Goal: Task Accomplishment & Management: Manage account settings

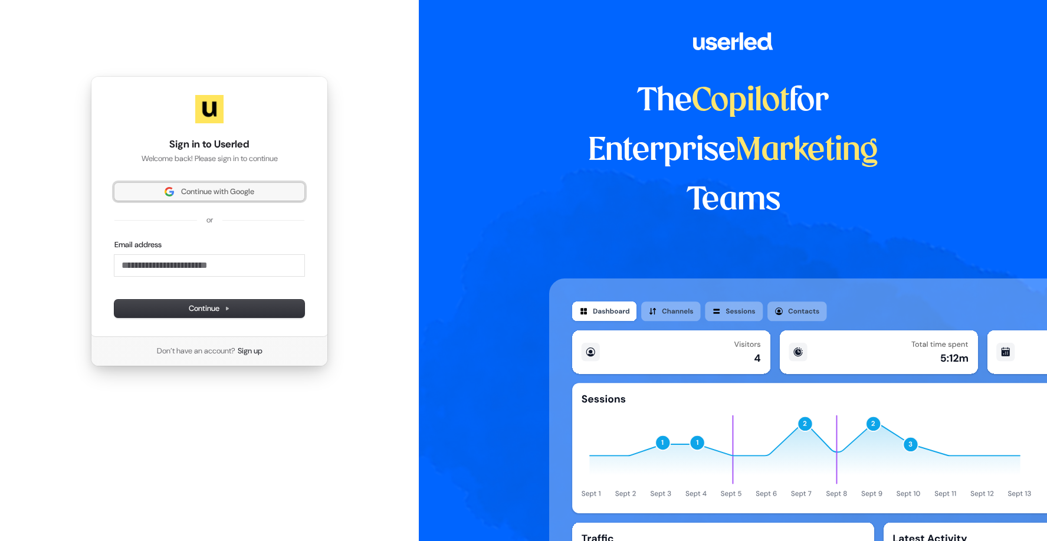
click at [251, 198] on button "Continue with Google" at bounding box center [209, 192] width 190 height 18
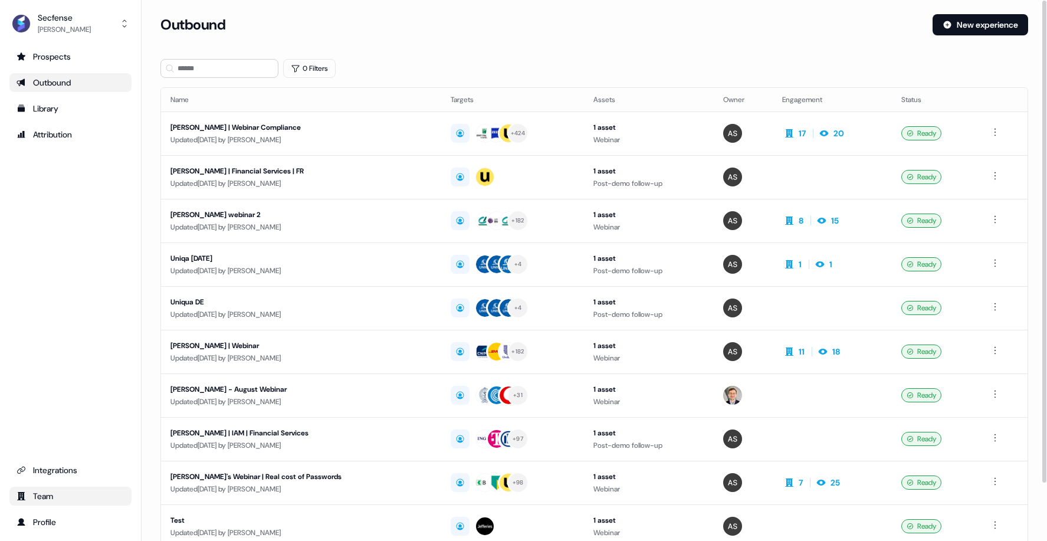
click at [50, 491] on div "Team" at bounding box center [71, 496] width 108 height 12
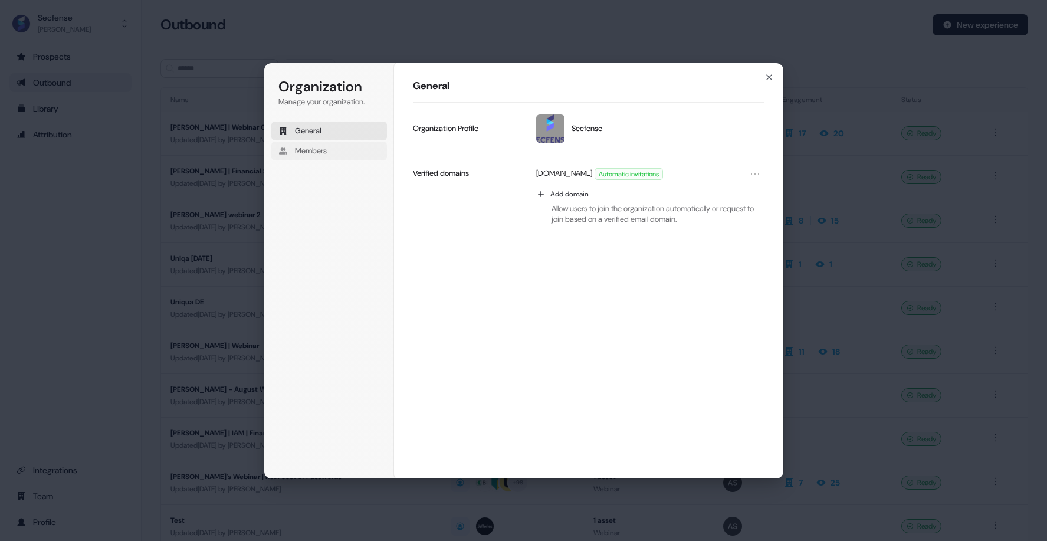
click at [333, 147] on button "Members" at bounding box center [329, 151] width 116 height 19
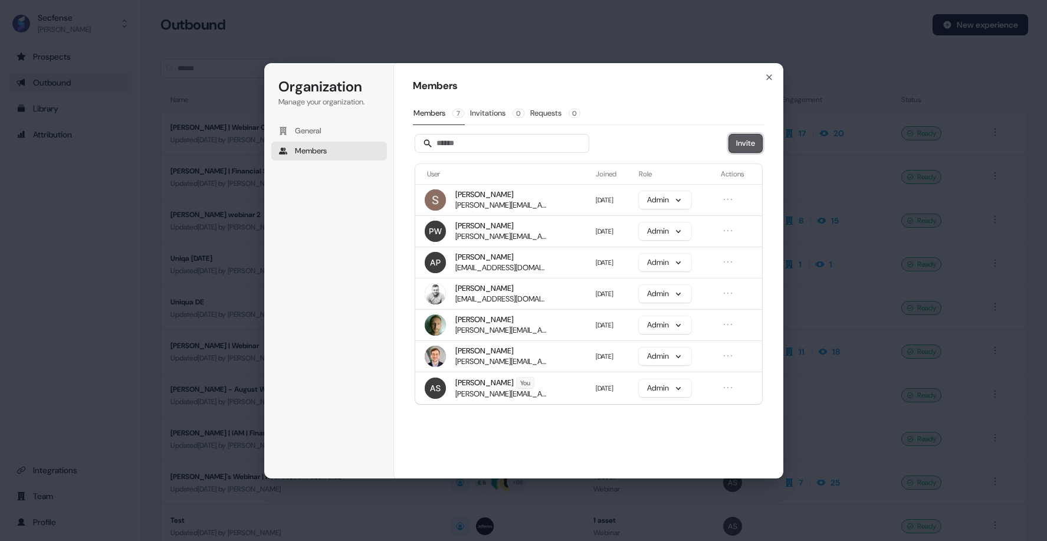
click at [753, 145] on button "Invite" at bounding box center [745, 143] width 33 height 18
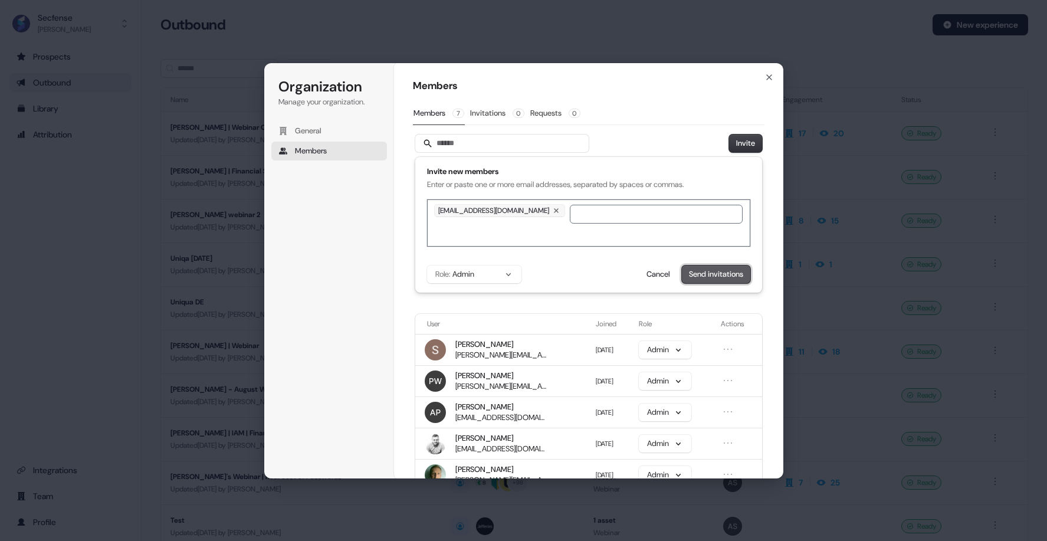
click at [715, 276] on button "Send invitations" at bounding box center [716, 274] width 68 height 18
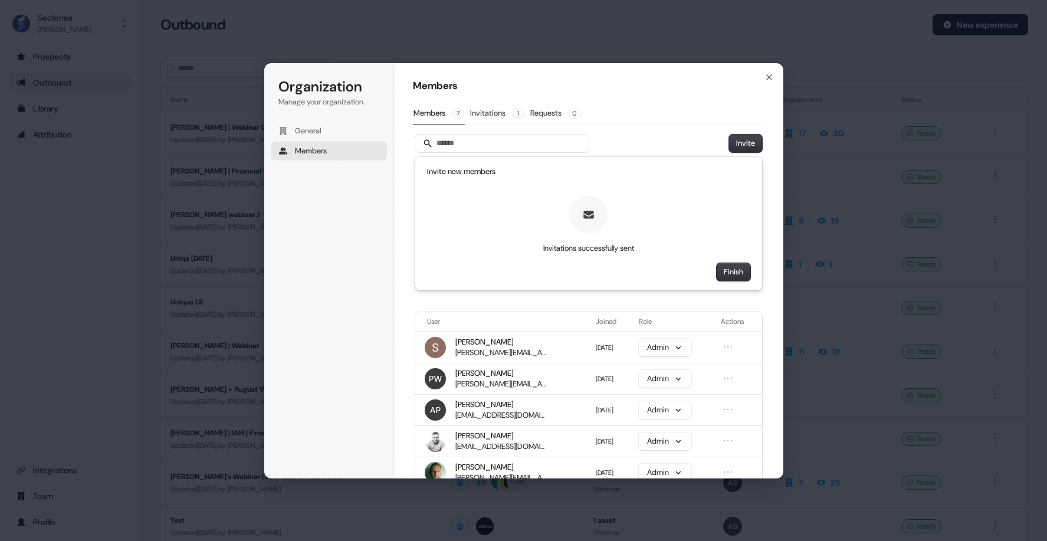
scroll to position [91, 0]
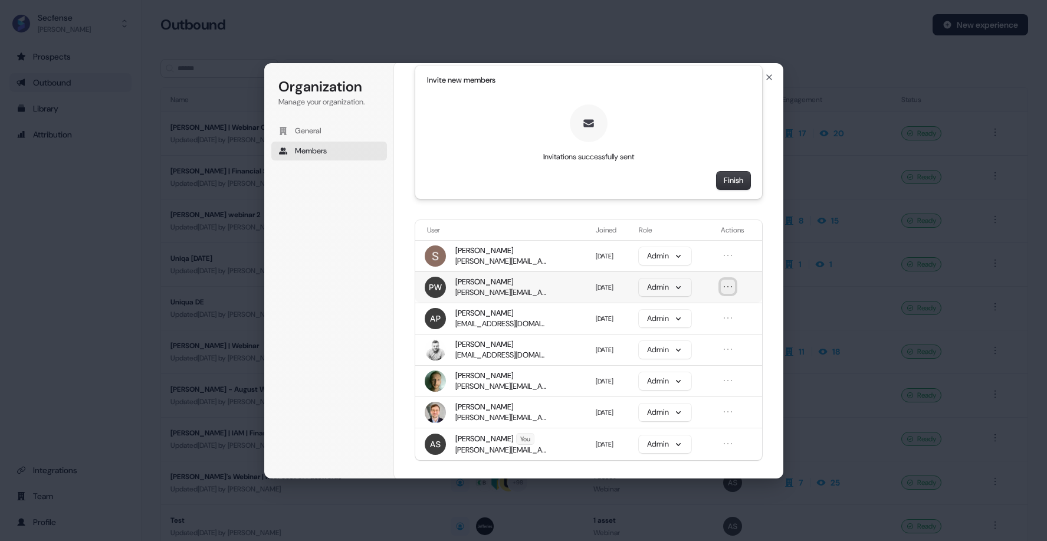
click at [726, 282] on icon "Open menu" at bounding box center [728, 287] width 12 height 12
click at [710, 308] on button "Remove member" at bounding box center [694, 307] width 71 height 15
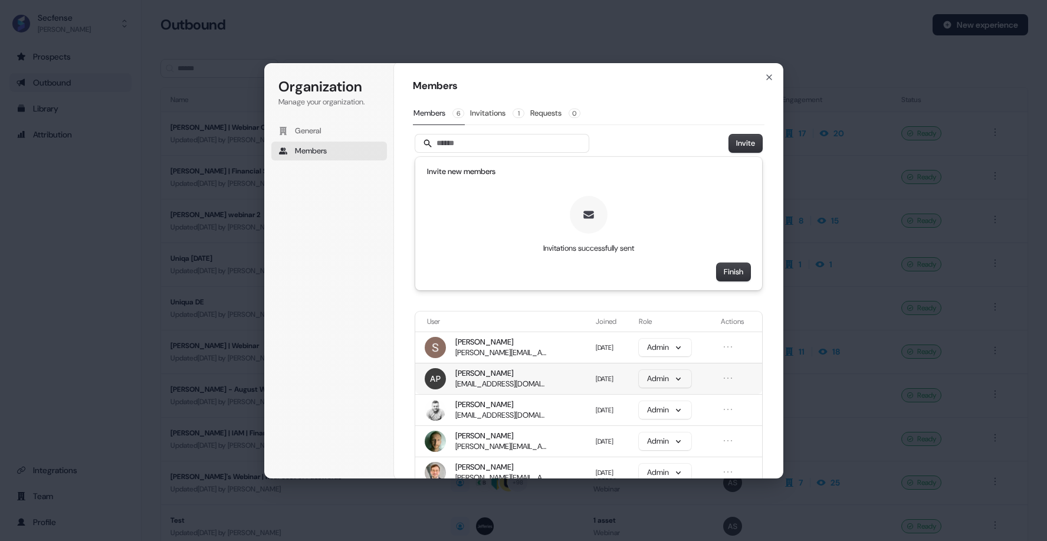
scroll to position [60, 0]
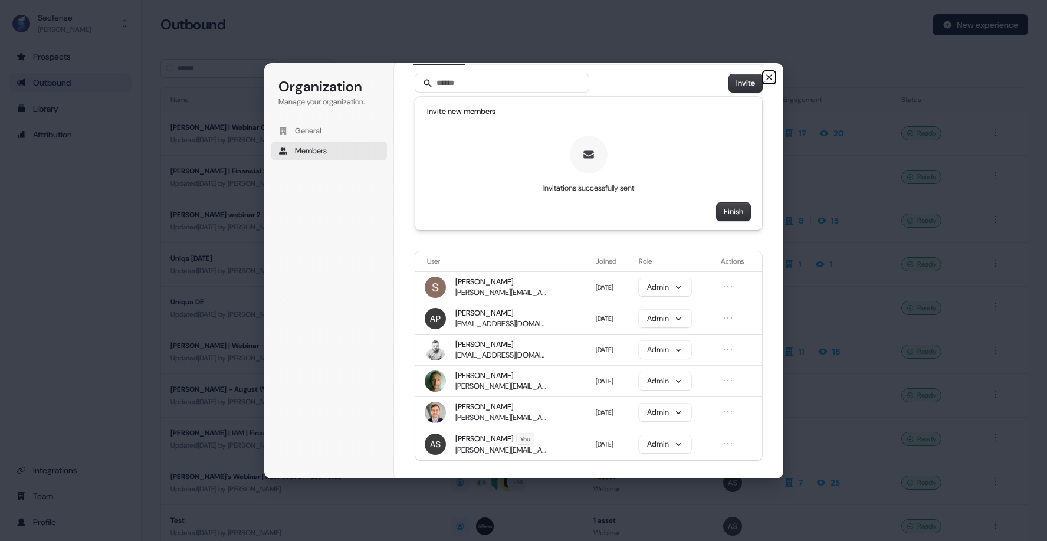
click at [768, 77] on icon "button" at bounding box center [768, 77] width 5 height 5
